Goal: Find specific page/section: Find specific page/section

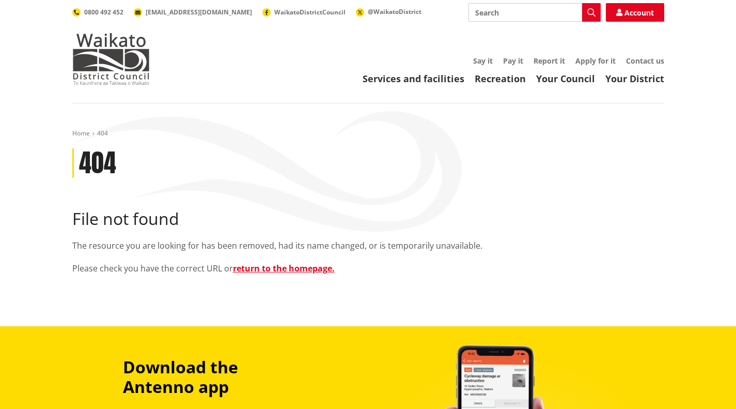
click at [399, 81] on link "Services and facilities" at bounding box center [414, 78] width 102 height 12
click at [422, 75] on link "Services and facilities" at bounding box center [414, 78] width 102 height 12
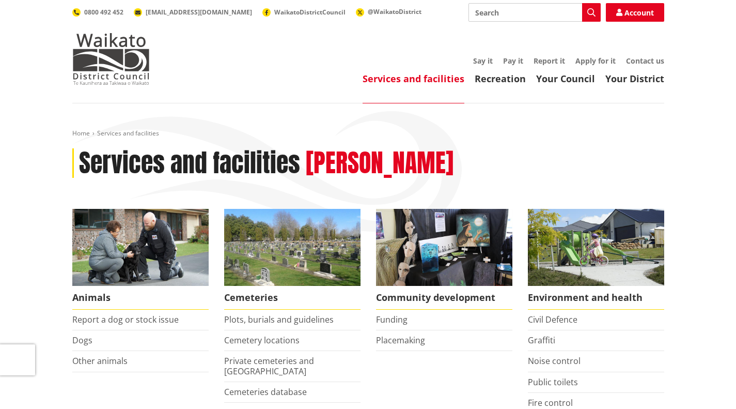
click at [517, 11] on input "Search" at bounding box center [535, 12] width 132 height 19
type input "map"
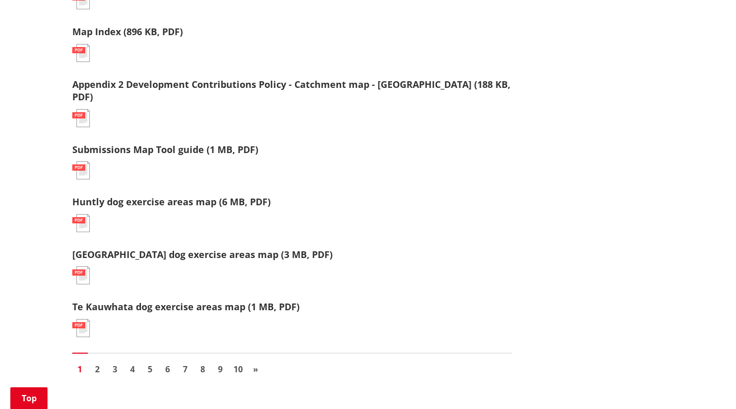
scroll to position [280, 0]
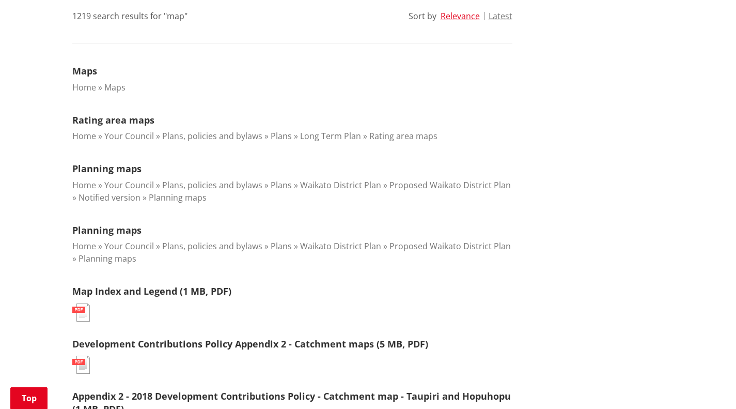
click at [88, 73] on link "Maps" at bounding box center [84, 71] width 25 height 12
